Goal: Information Seeking & Learning: Learn about a topic

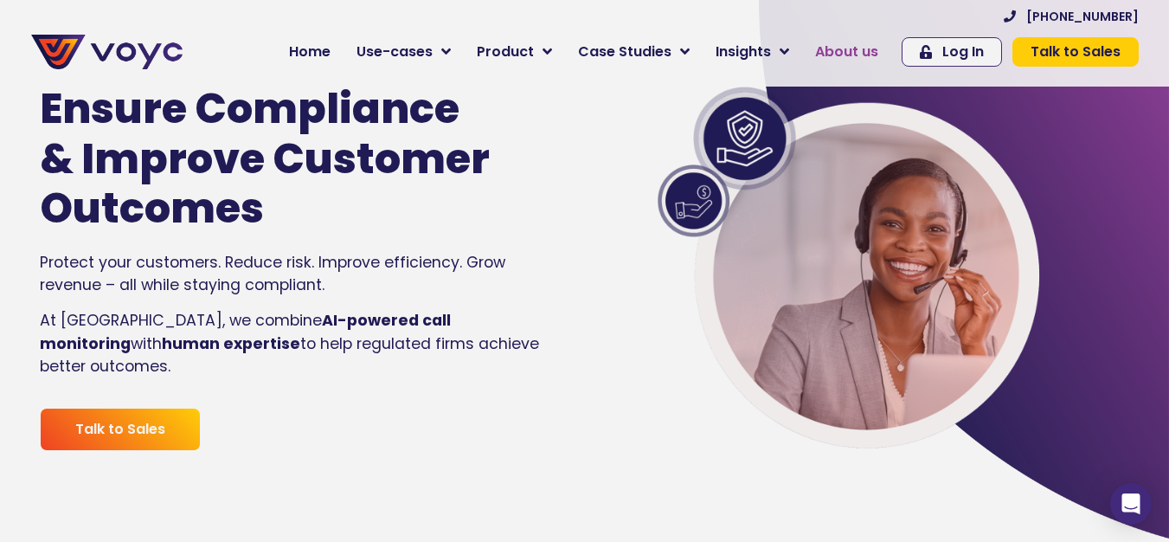
click at [857, 53] on span "About us" at bounding box center [846, 52] width 63 height 21
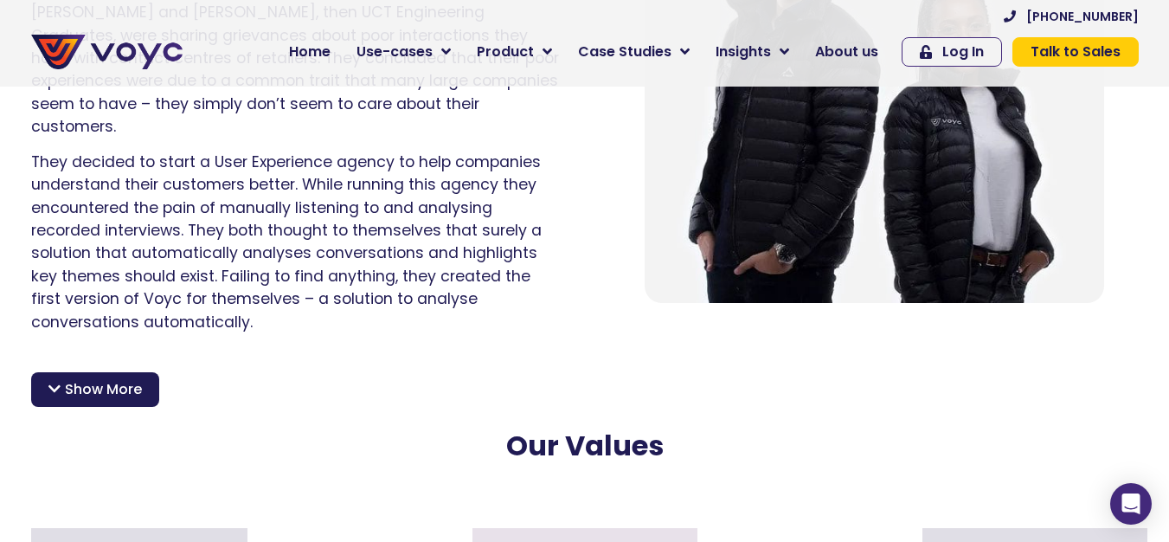
scroll to position [1385, 0]
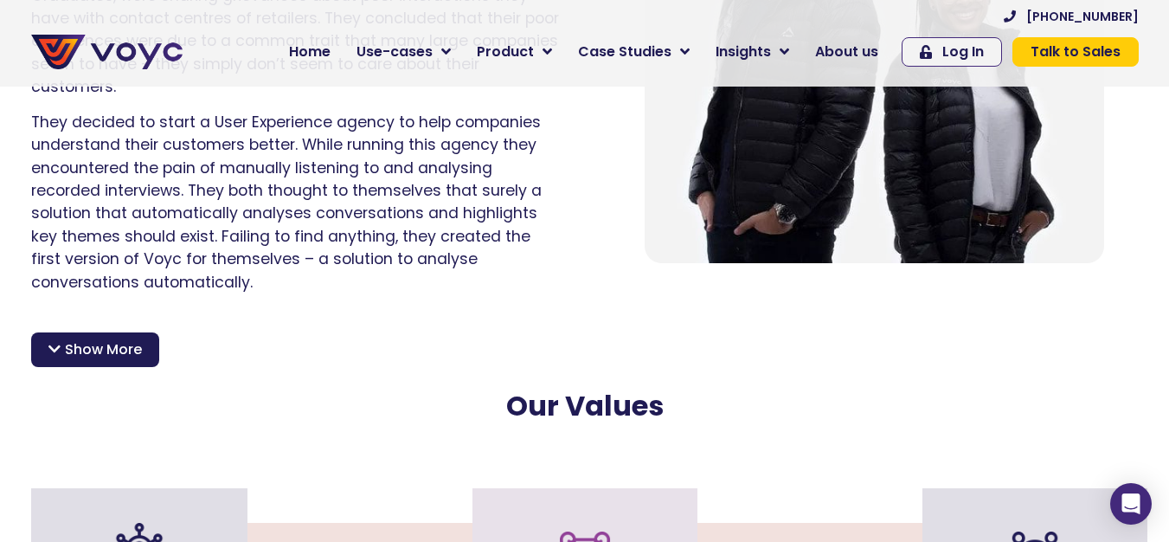
click at [72, 346] on div "After making it into the prestigious Techstars [DOMAIN_NAME] accelerator in [GE…" at bounding box center [585, 371] width 1125 height 131
click at [77, 339] on span "Show More" at bounding box center [103, 349] width 77 height 21
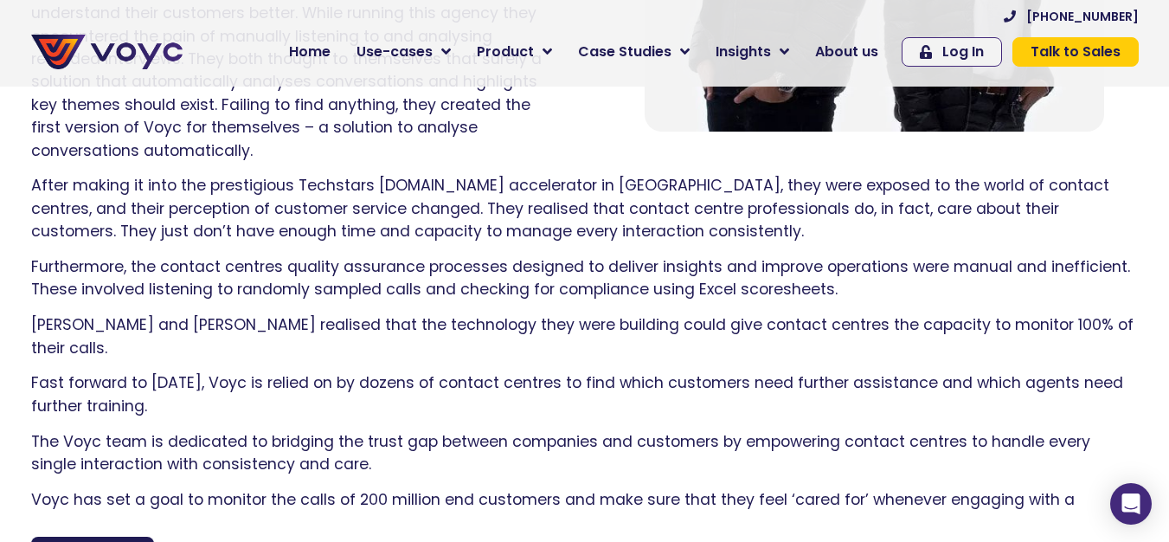
scroll to position [1558, 0]
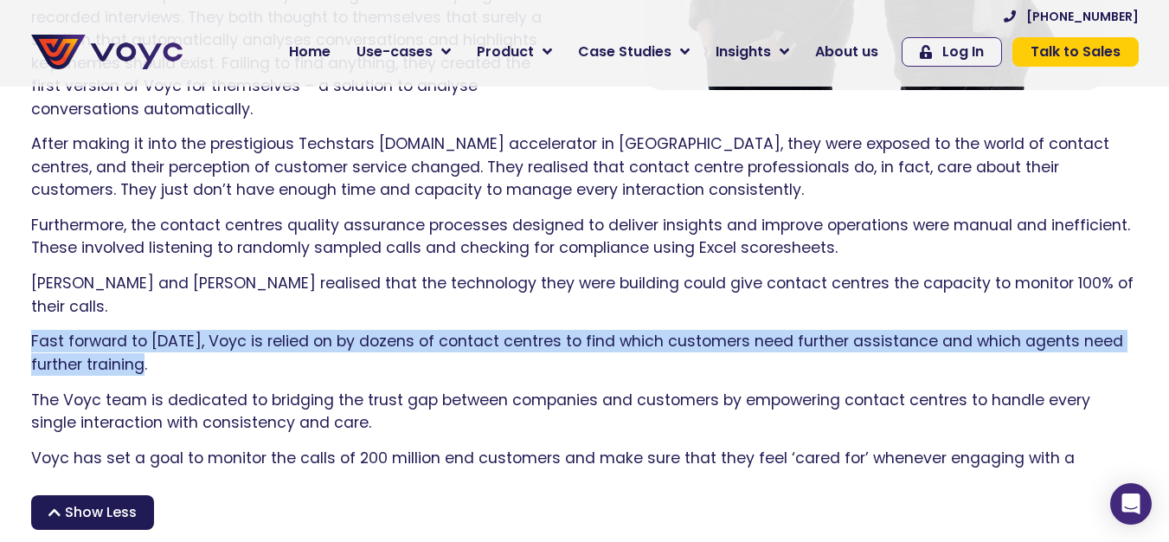
drag, startPoint x: 147, startPoint y: 325, endPoint x: 32, endPoint y: 297, distance: 118.4
click at [32, 330] on p "Fast forward to [DATE], Voyc is relied on by dozens of contact centres to find …" at bounding box center [585, 353] width 1108 height 46
click at [233, 330] on p "Fast forward to [DATE], Voyc is relied on by dozens of contact centres to find …" at bounding box center [585, 353] width 1108 height 46
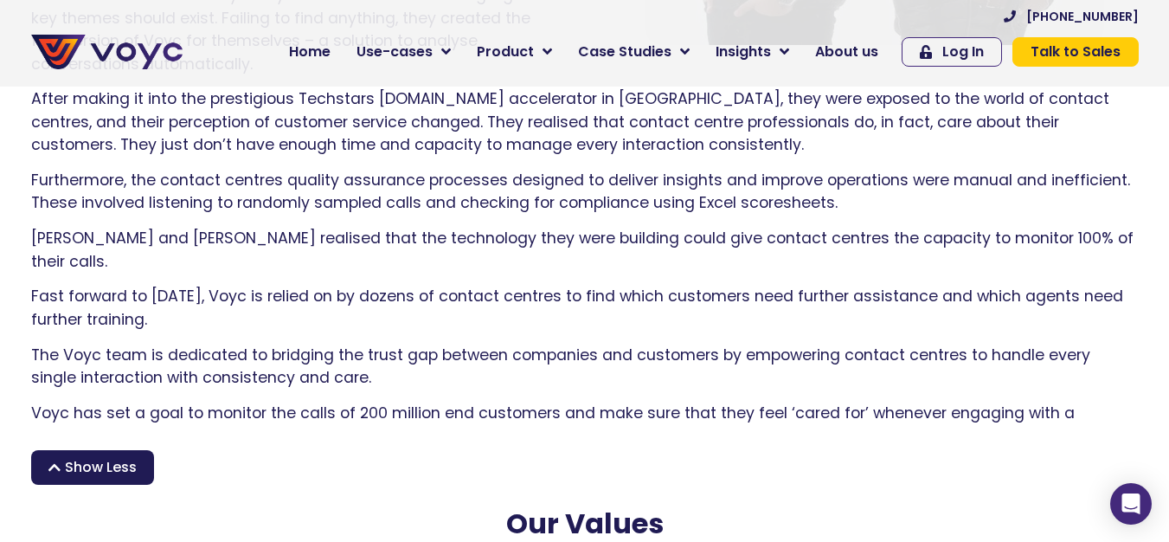
scroll to position [1731, 0]
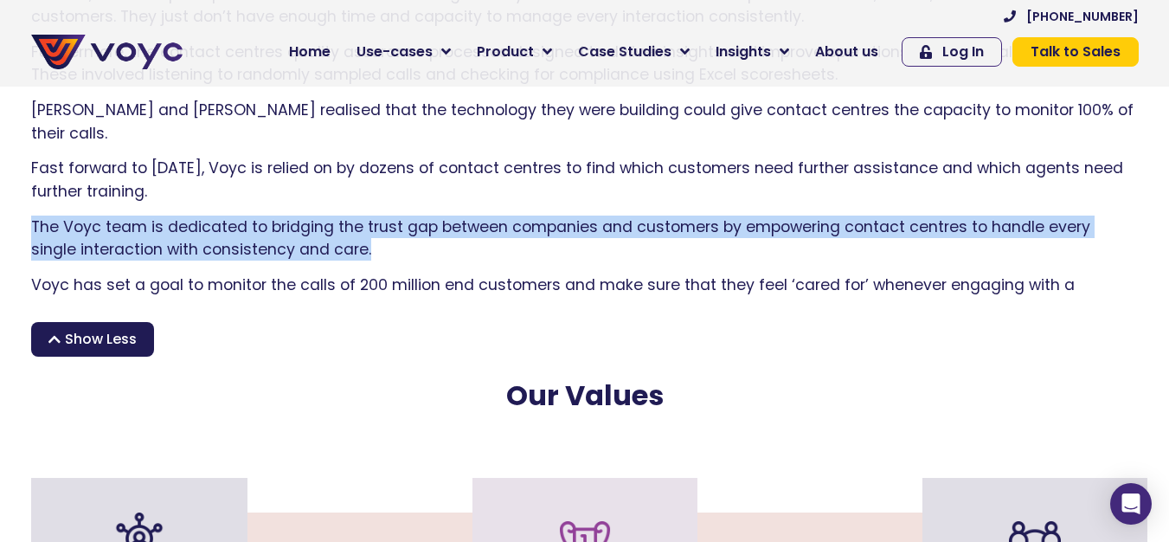
drag, startPoint x: 323, startPoint y: 204, endPoint x: 25, endPoint y: 178, distance: 298.9
click at [25, 178] on div "After making it into the prestigious Techstars [DOMAIN_NAME] accelerator in [GE…" at bounding box center [585, 192] width 1125 height 467
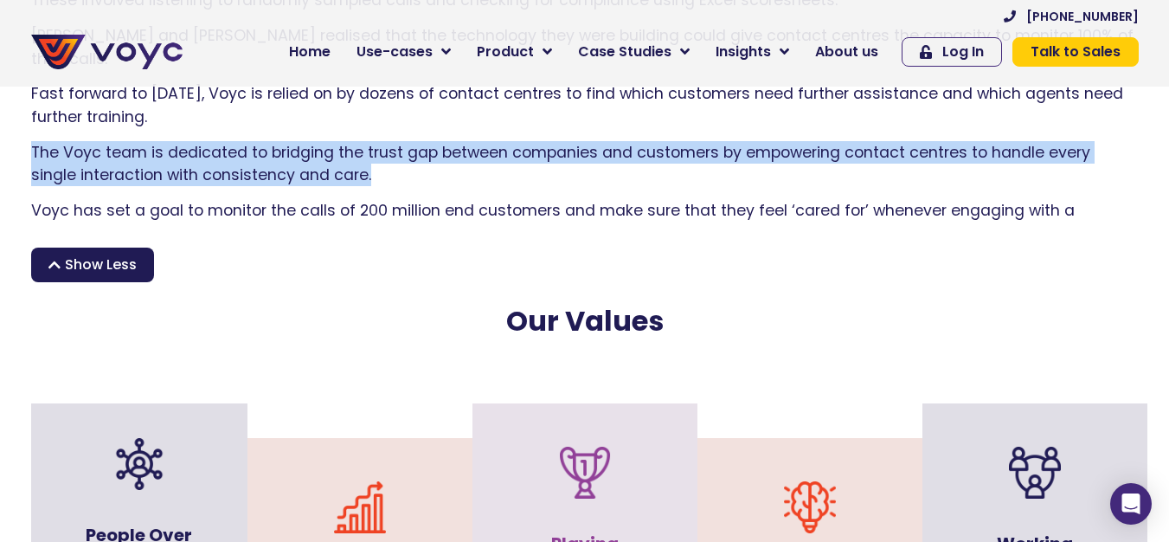
scroll to position [2077, 0]
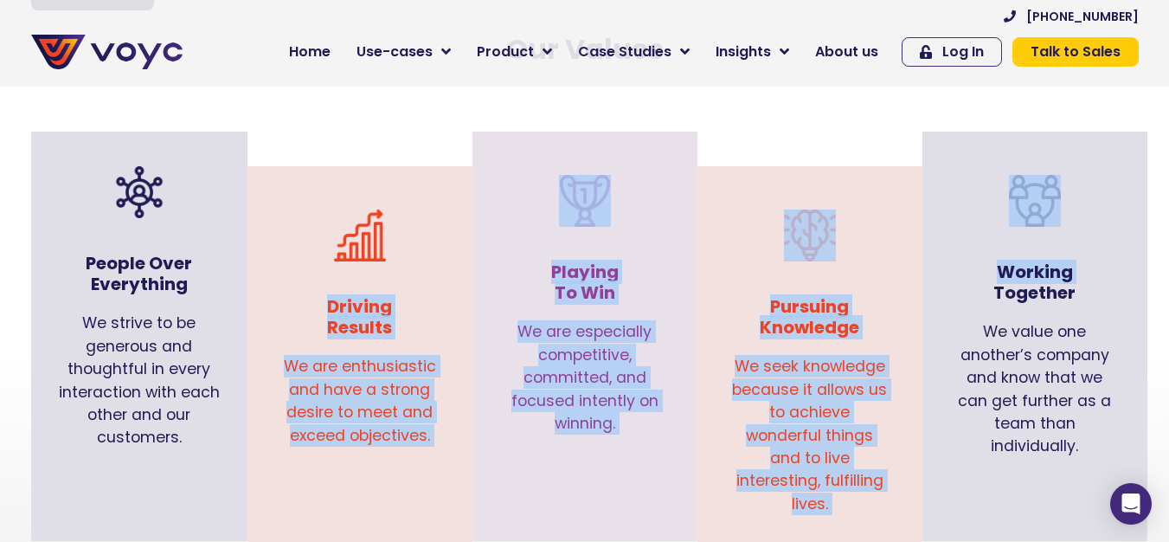
drag, startPoint x: 329, startPoint y: 282, endPoint x: 977, endPoint y: 279, distance: 648.3
click at [977, 279] on div "People Over Everything We strive to be generous and thoughtful in every interac…" at bounding box center [585, 353] width 1125 height 409
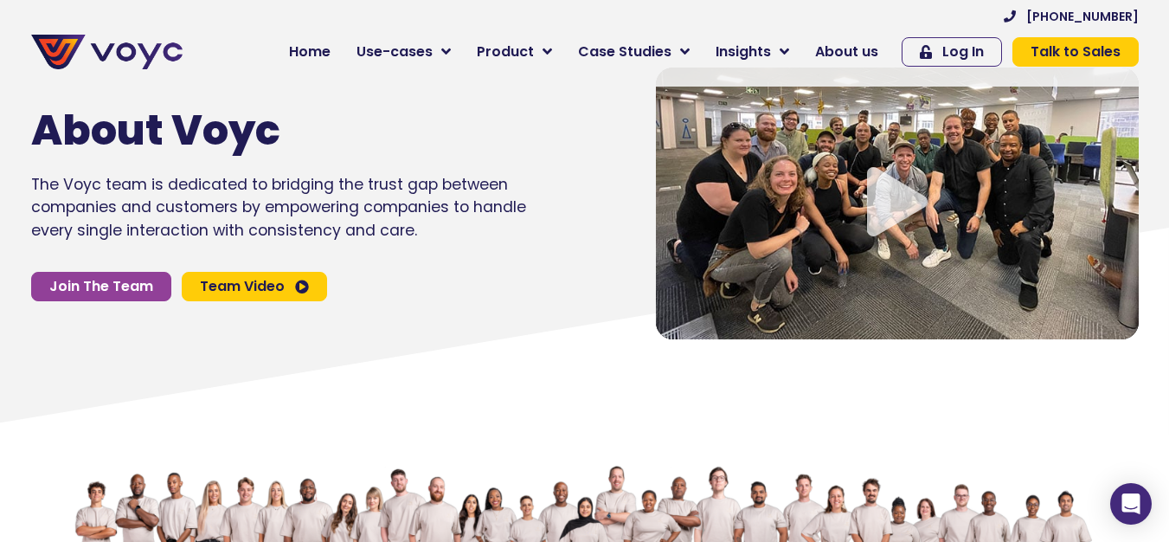
scroll to position [0, 0]
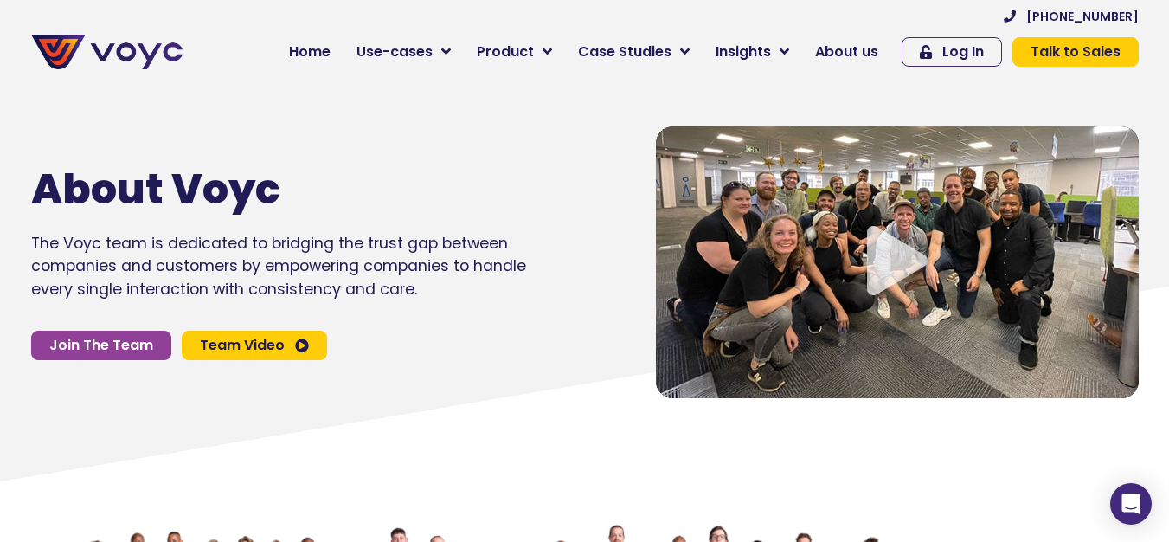
click at [896, 266] on icon "Video play button" at bounding box center [897, 260] width 61 height 69
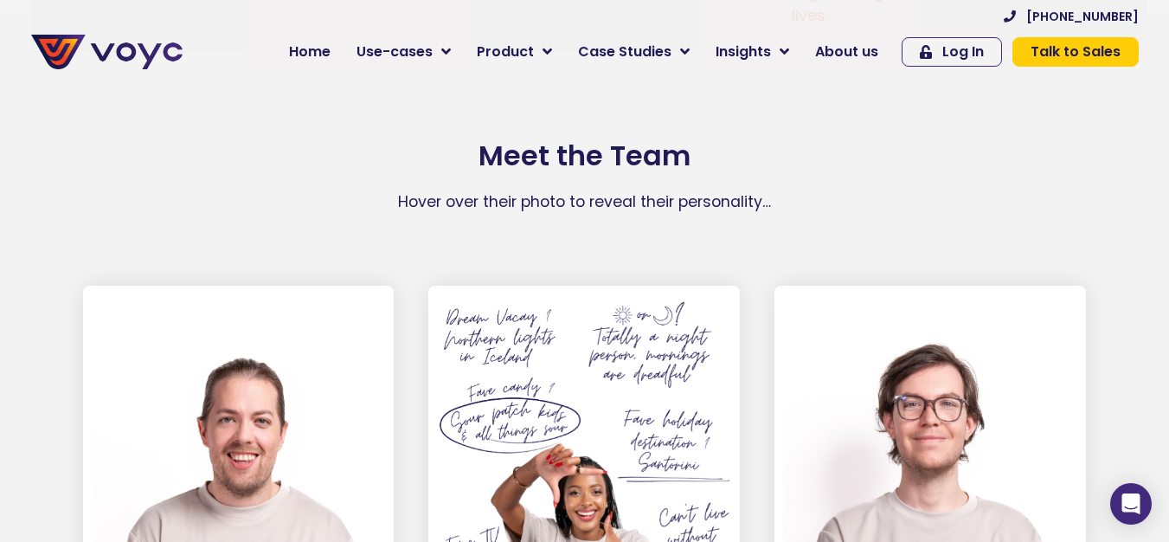
scroll to position [2596, 0]
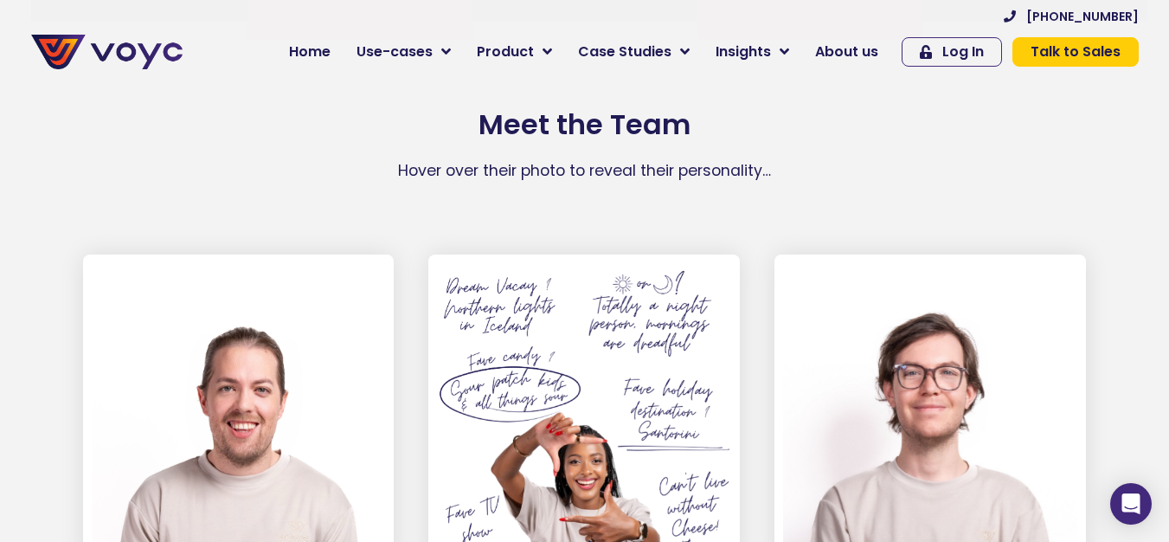
click at [529, 355] on div at bounding box center [584, 449] width 294 height 372
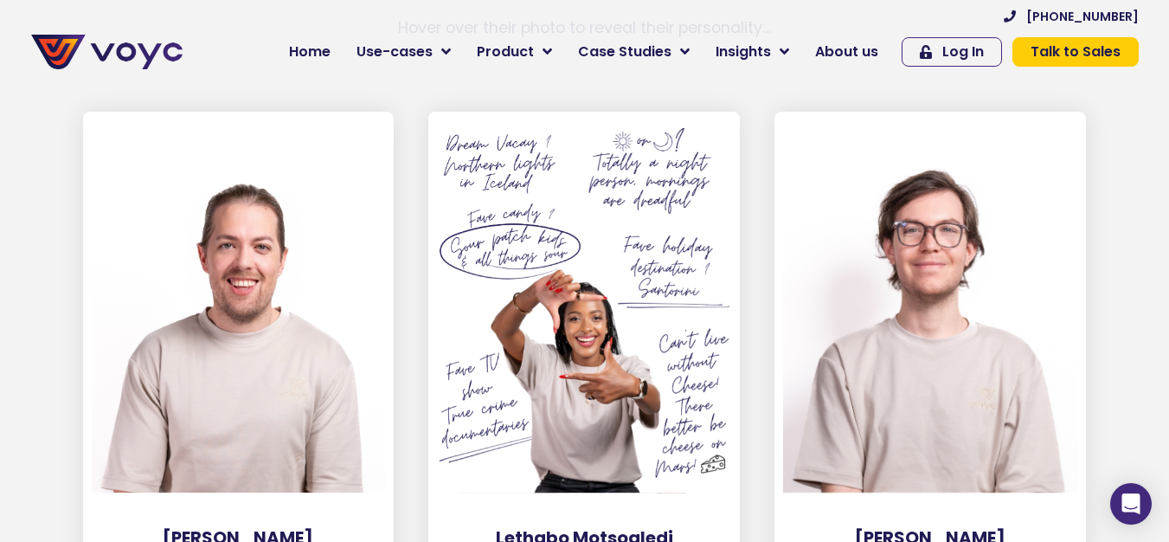
scroll to position [2770, 0]
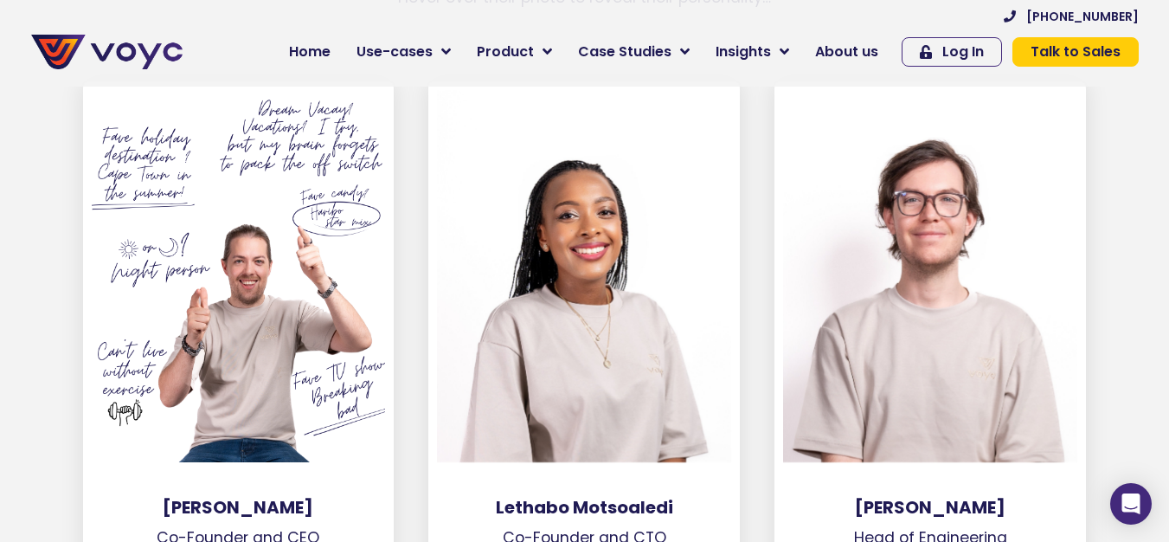
click at [330, 335] on div at bounding box center [239, 276] width 294 height 372
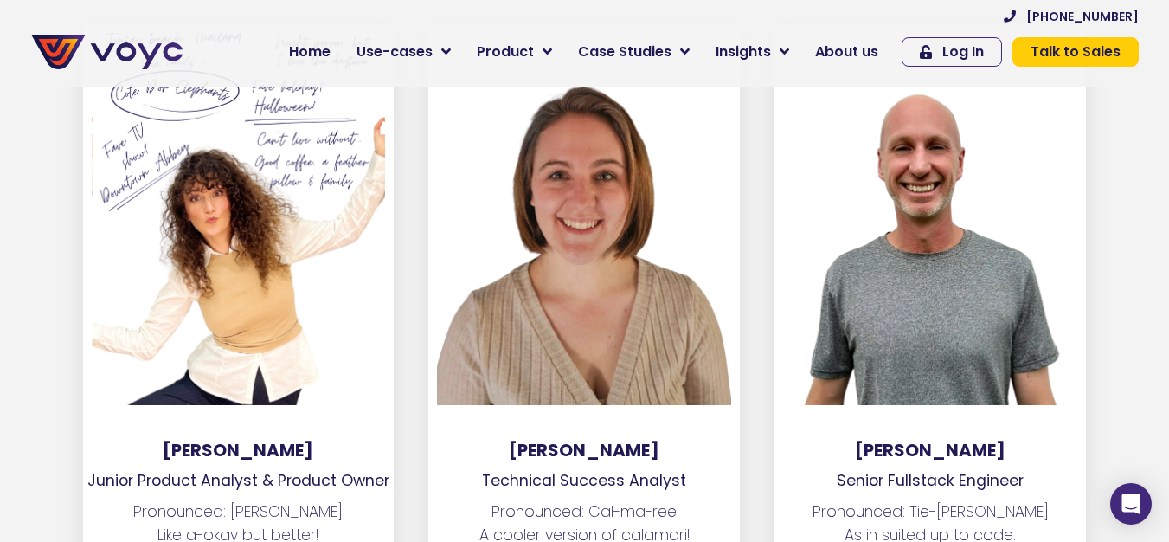
scroll to position [9261, 0]
